Goal: Transaction & Acquisition: Purchase product/service

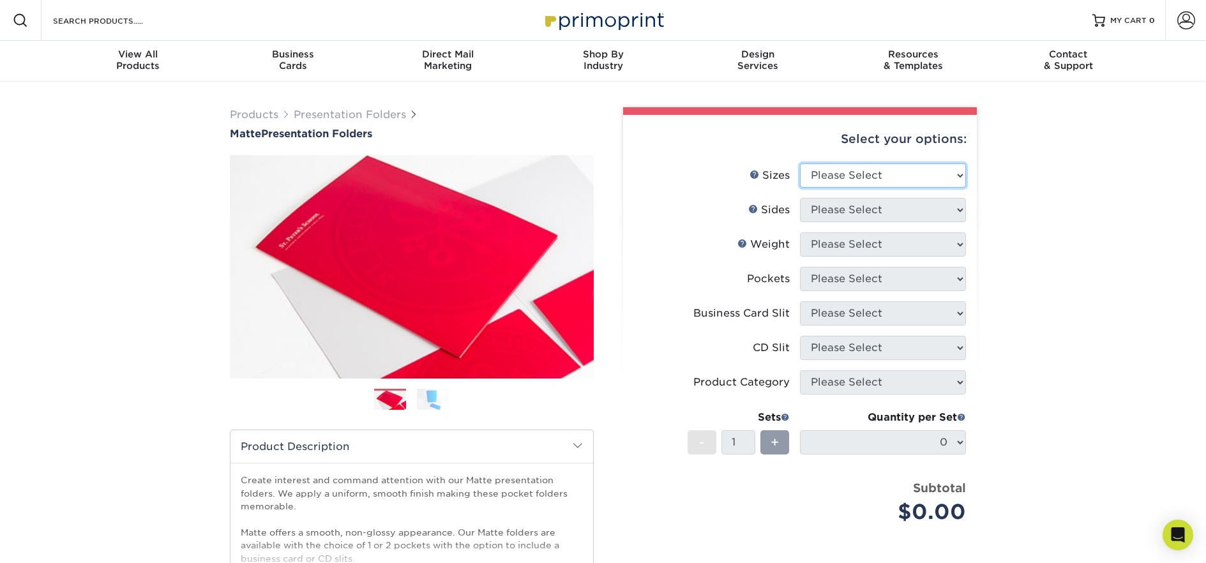
select select "9.00x12.00"
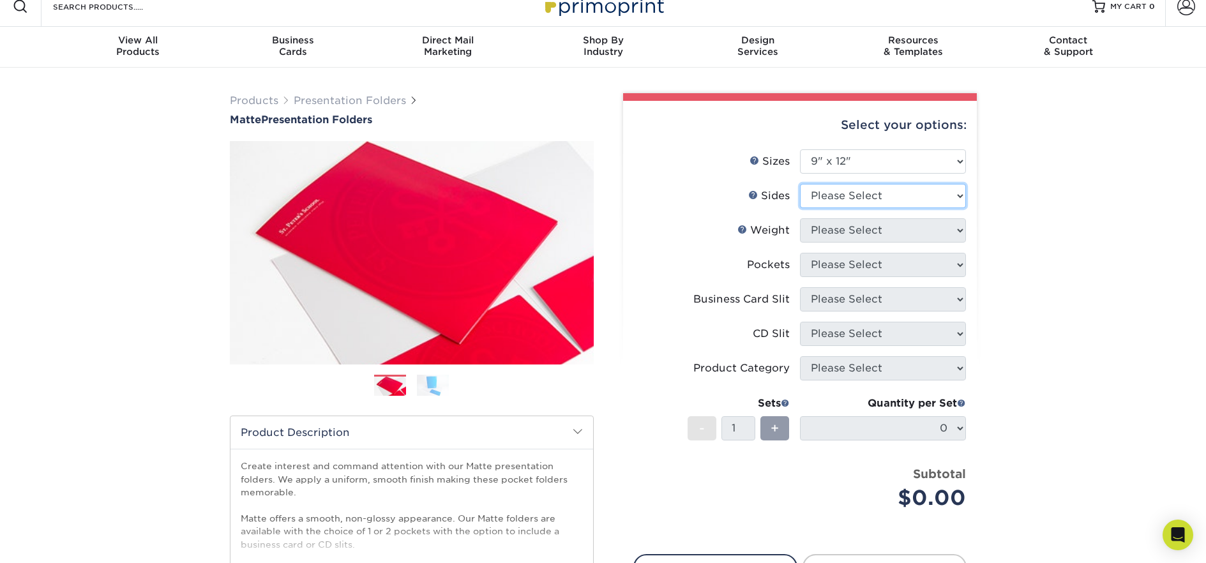
scroll to position [17, 0]
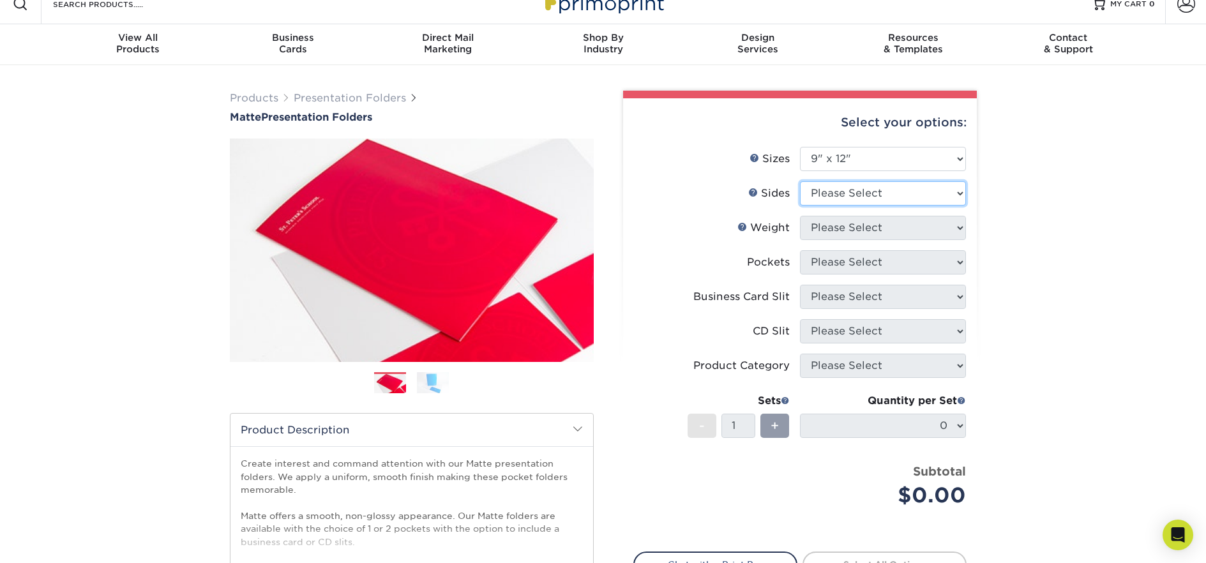
select select "32d3c223-f82c-492b-b915-ba065a00862f"
select select "14PT"
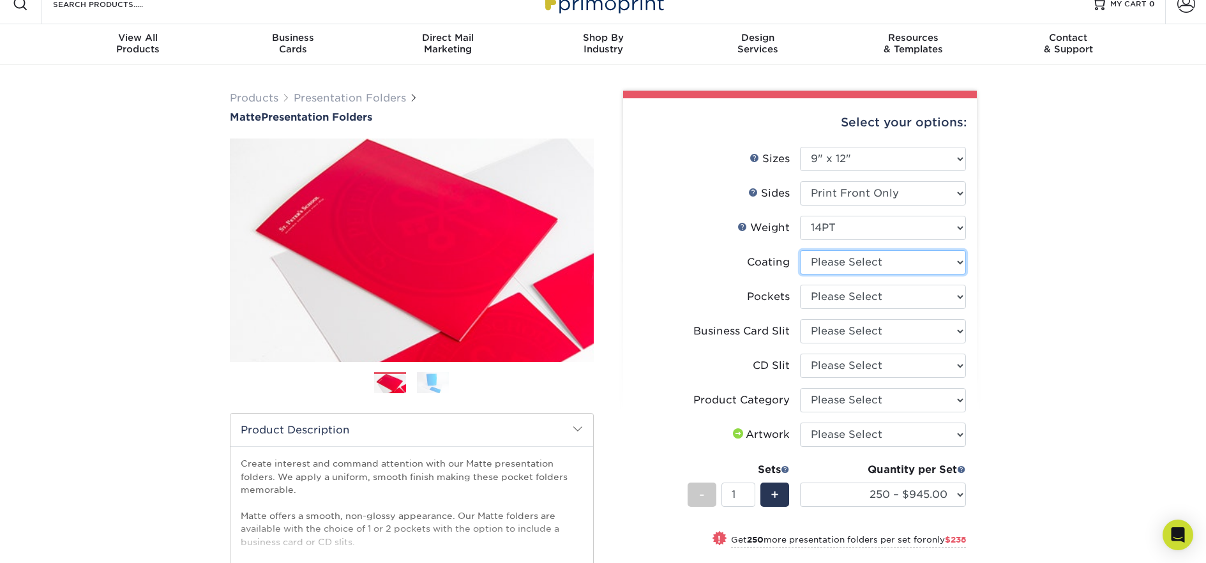
select select "121bb7b5-3b4d-429f-bd8d-bbf80e953313"
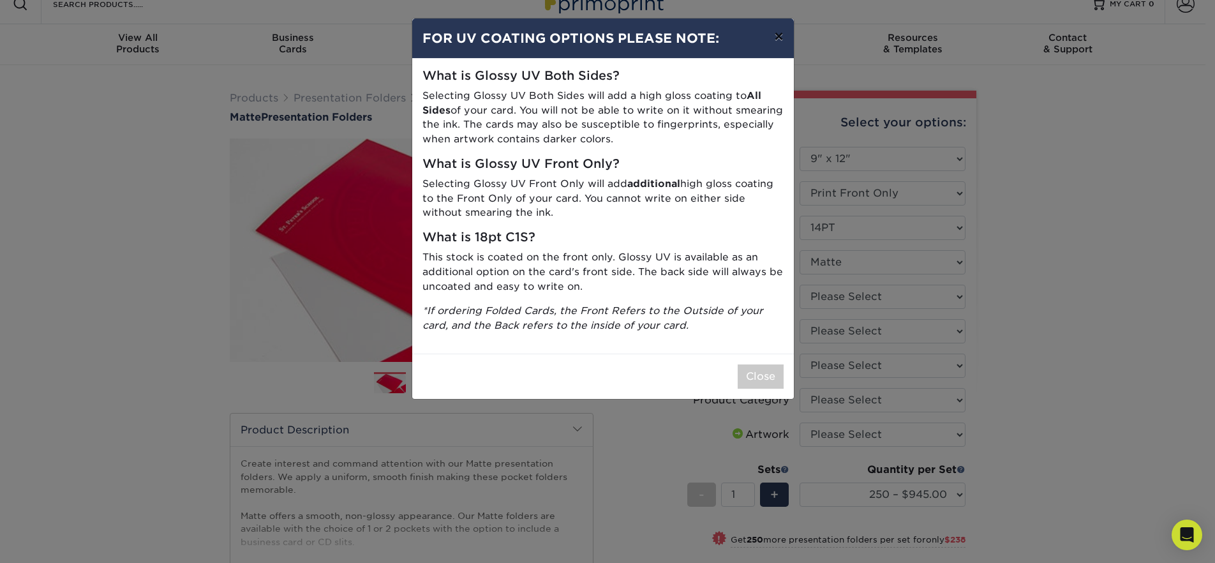
click at [778, 37] on button "×" at bounding box center [778, 37] width 29 height 36
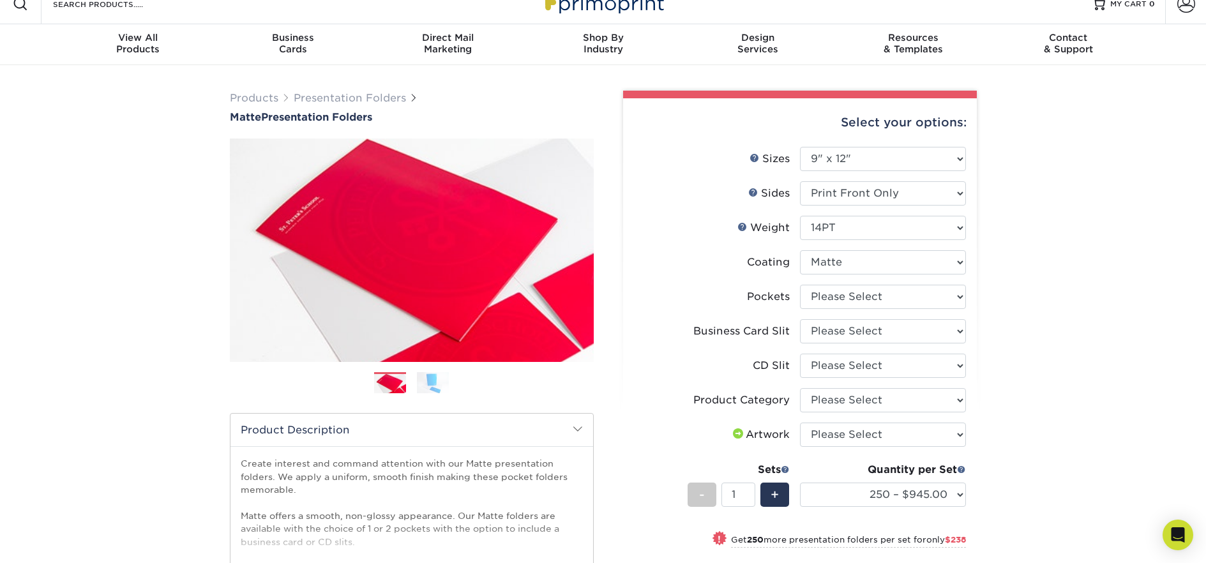
scroll to position [3, 0]
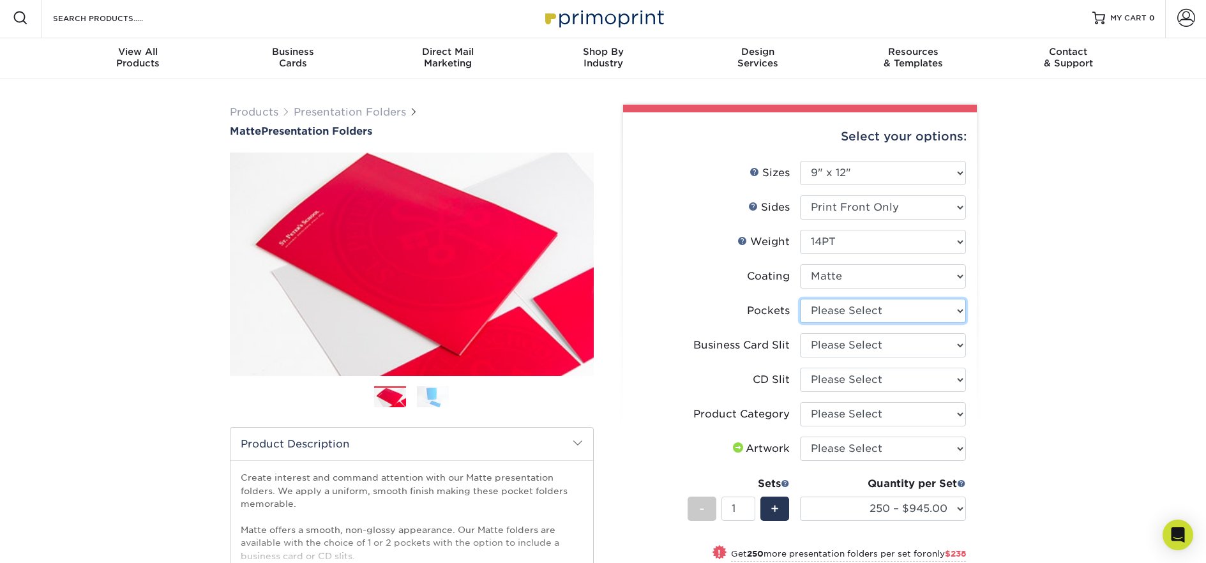
select select "e8427203-e3c7-4640-a4e8-bae00c228d98"
select select "7e99cc7c-ff09-4e60-a1f6-bcfcb05688a6"
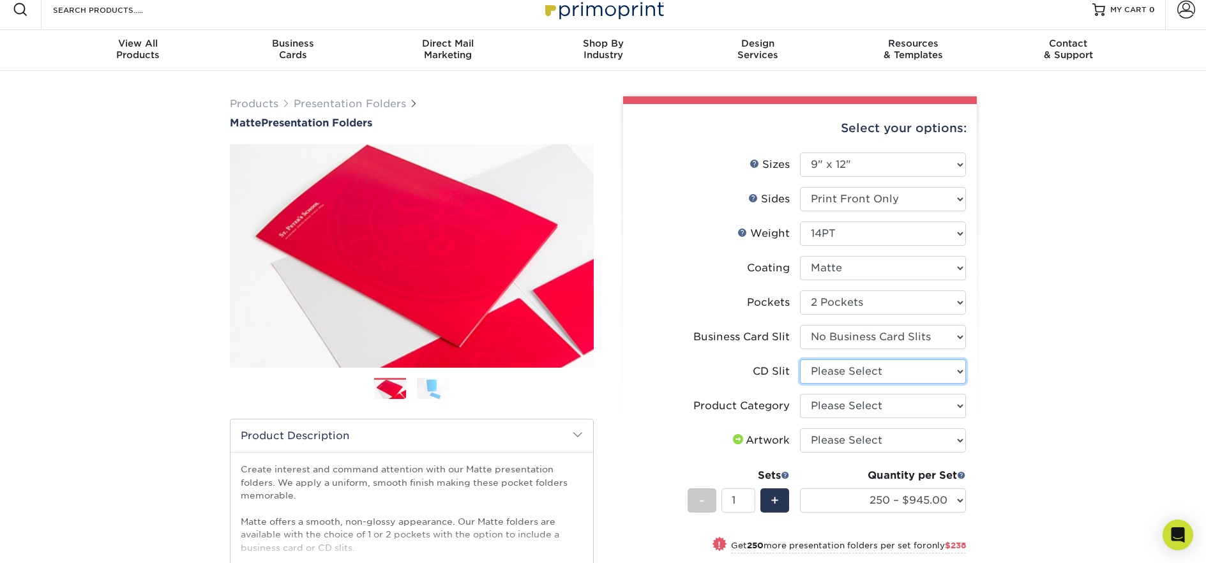
select select "a092264a-7428-4d8e-b024-417dbebc6e25"
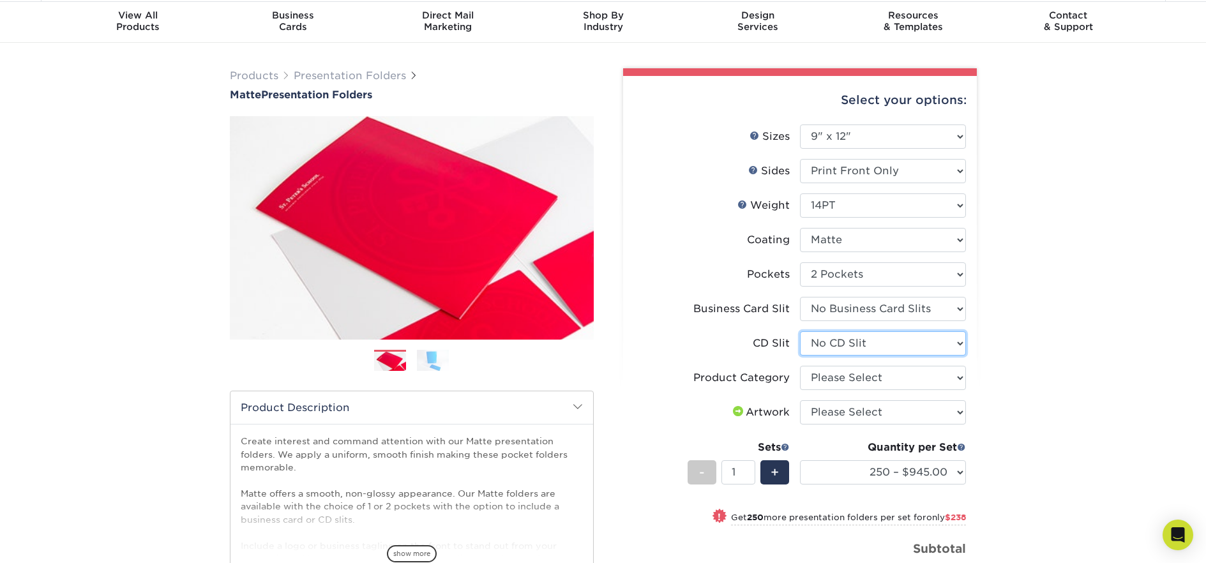
scroll to position [59, 0]
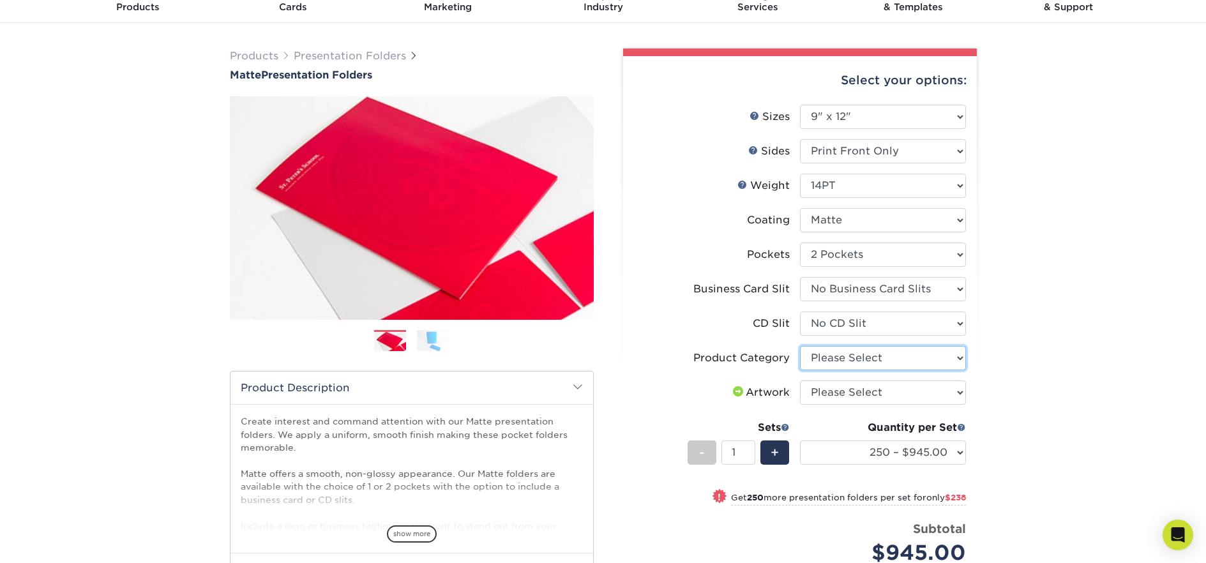
select select "57f7a581-ec4a-49d7-930d-eb044a1d12ac"
select select "upload"
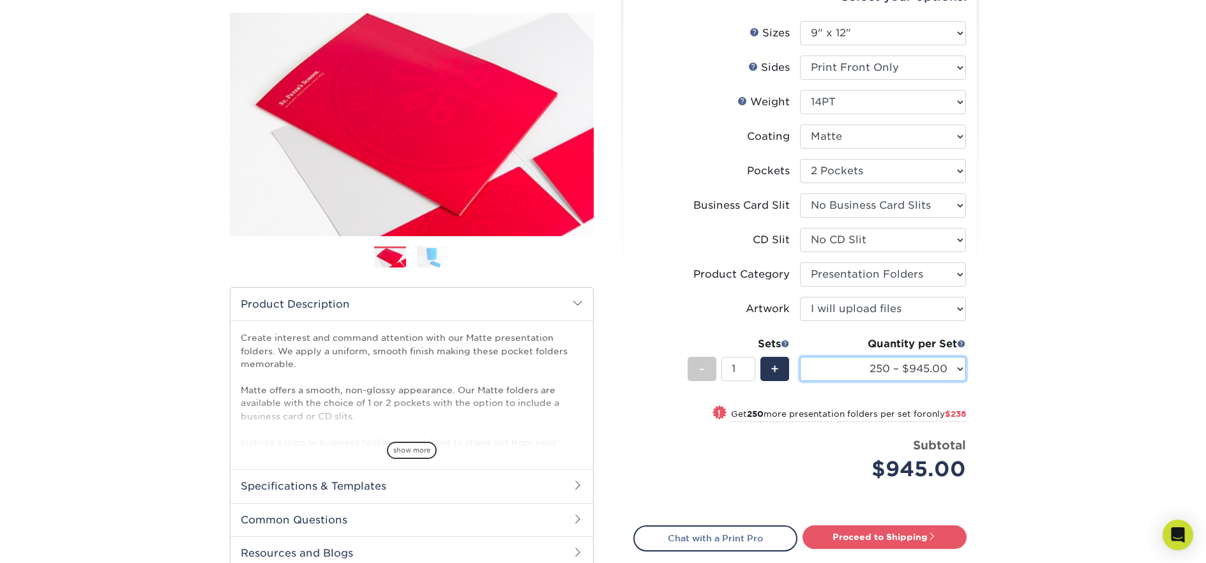
scroll to position [0, 0]
